Goal: Navigation & Orientation: Go to known website

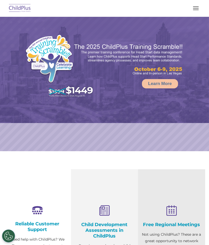
select select "MEDIUM"
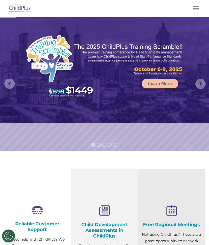
click at [194, 9] on button "button" at bounding box center [195, 8] width 11 height 8
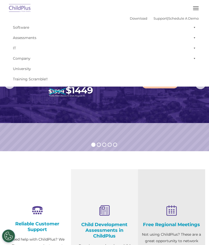
click at [20, 4] on img at bounding box center [20, 8] width 24 height 12
click at [20, 12] on img at bounding box center [20, 8] width 24 height 12
click at [18, 8] on img at bounding box center [20, 8] width 24 height 12
click at [67, 118] on img at bounding box center [104, 70] width 209 height 106
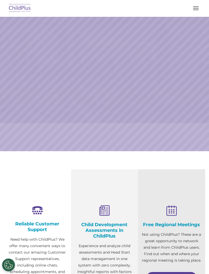
scroll to position [101, 0]
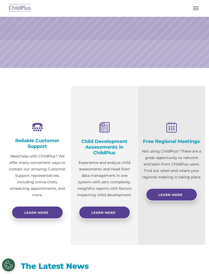
select select "MEDIUM"
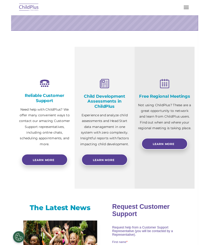
scroll to position [0, 0]
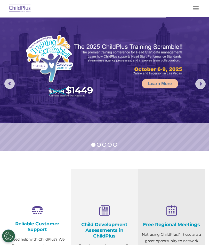
click at [15, 13] on img at bounding box center [20, 8] width 24 height 12
click at [14, 12] on img at bounding box center [20, 8] width 24 height 12
click at [26, 11] on img at bounding box center [20, 8] width 24 height 12
click at [22, 9] on img at bounding box center [20, 8] width 24 height 12
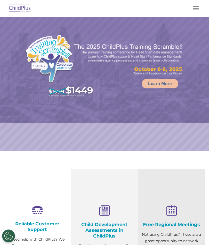
select select "MEDIUM"
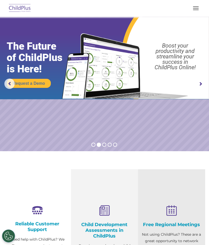
click at [19, 8] on img at bounding box center [20, 8] width 24 height 12
click at [17, 13] on img at bounding box center [20, 8] width 24 height 12
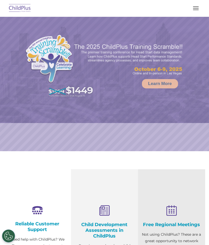
select select "MEDIUM"
